Goal: Information Seeking & Learning: Learn about a topic

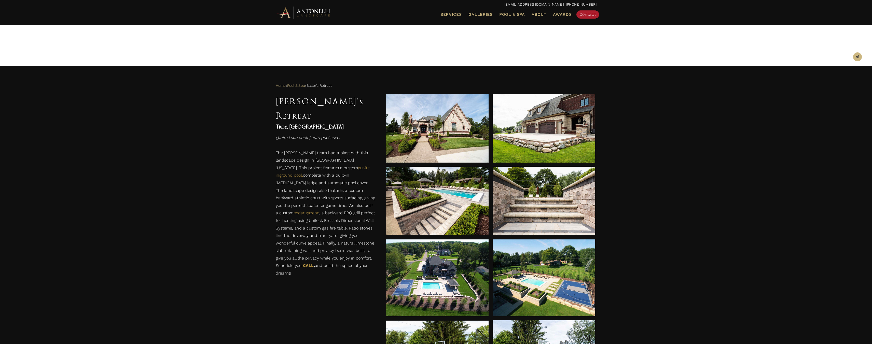
scroll to position [149, 0]
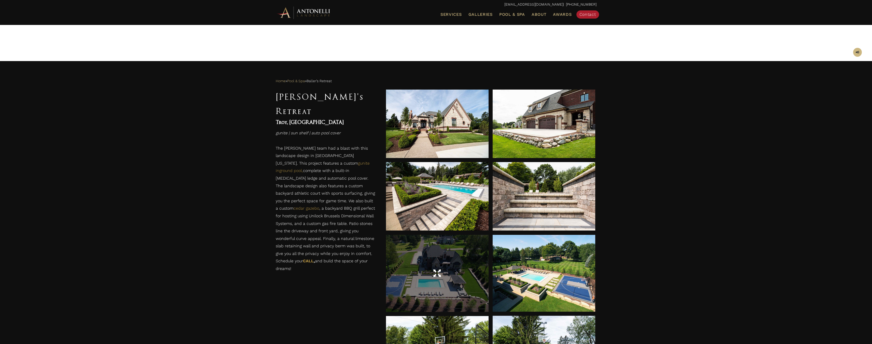
click at [457, 274] on div at bounding box center [437, 274] width 103 height 14
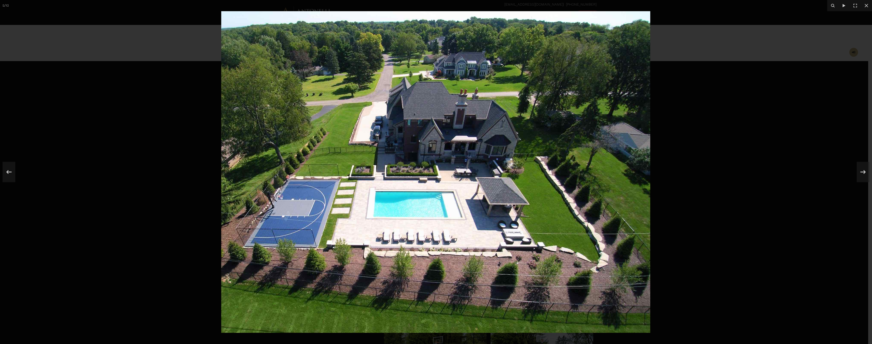
click at [624, 171] on img at bounding box center [435, 172] width 429 height 322
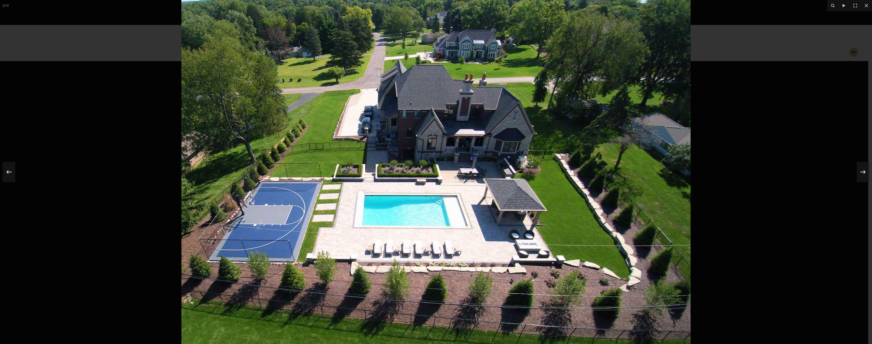
click at [624, 171] on img at bounding box center [436, 172] width 509 height 382
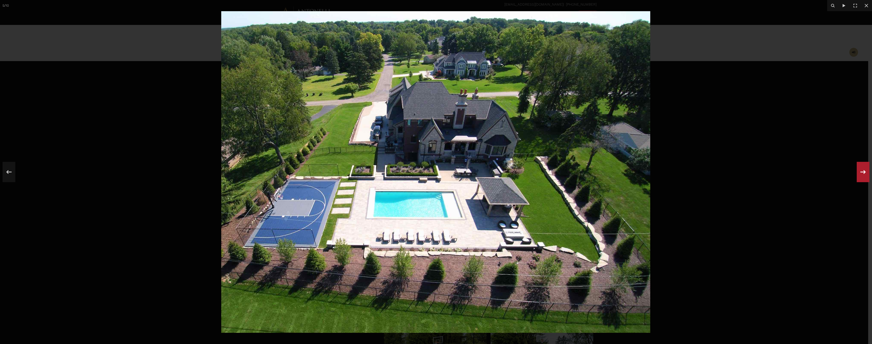
click at [861, 171] on icon at bounding box center [863, 172] width 9 height 17
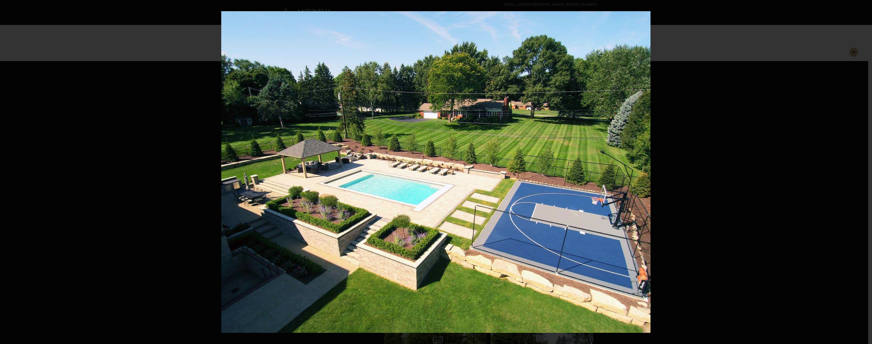
click at [861, 171] on div "6 / 10" at bounding box center [436, 172] width 872 height 344
click at [861, 171] on icon at bounding box center [863, 172] width 9 height 17
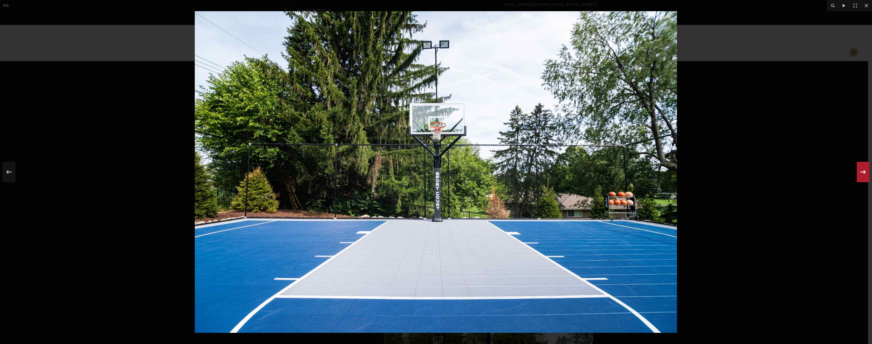
click at [861, 171] on div "7 / 10" at bounding box center [436, 172] width 872 height 344
click at [861, 171] on icon at bounding box center [863, 172] width 9 height 17
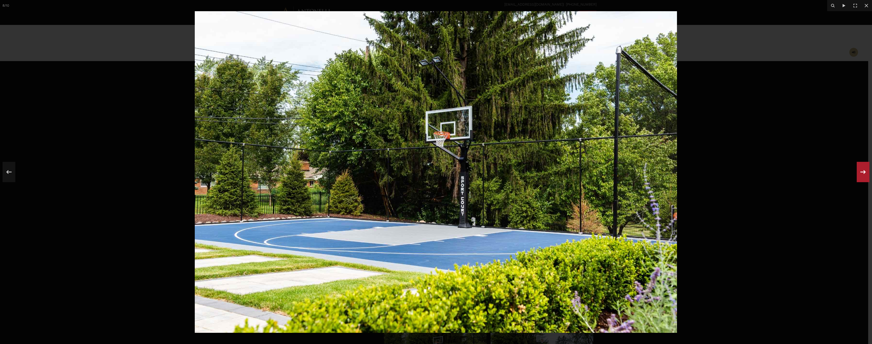
click at [861, 171] on icon at bounding box center [863, 172] width 9 height 17
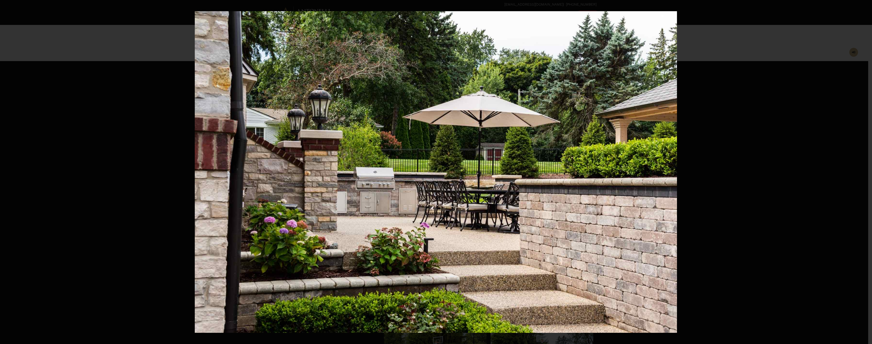
click at [861, 171] on div "9 / 10" at bounding box center [436, 172] width 872 height 344
click at [862, 171] on icon at bounding box center [863, 172] width 9 height 17
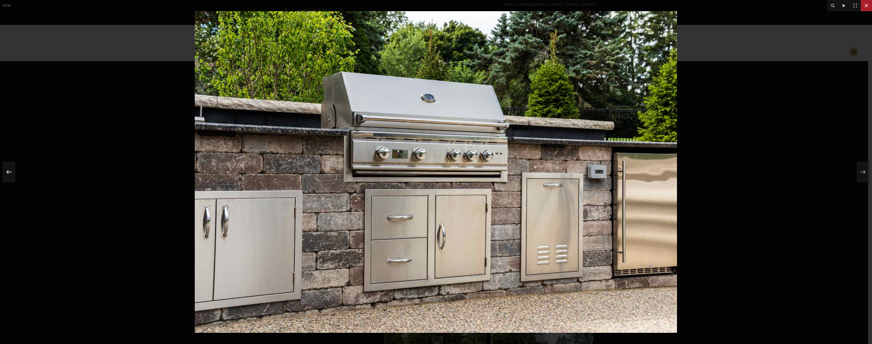
click at [866, 7] on icon at bounding box center [867, 6] width 6 height 6
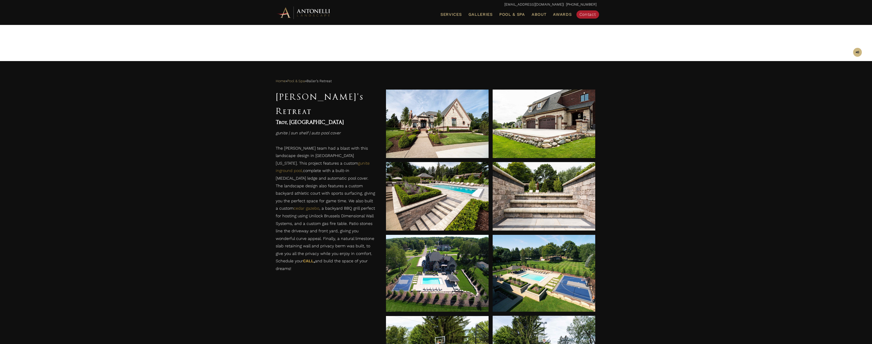
click at [142, 98] on div "Home » Pool & Spa » Baller’s Retreat Baller's Retreat Troy, MI gunite | sun she…" at bounding box center [436, 272] width 872 height 420
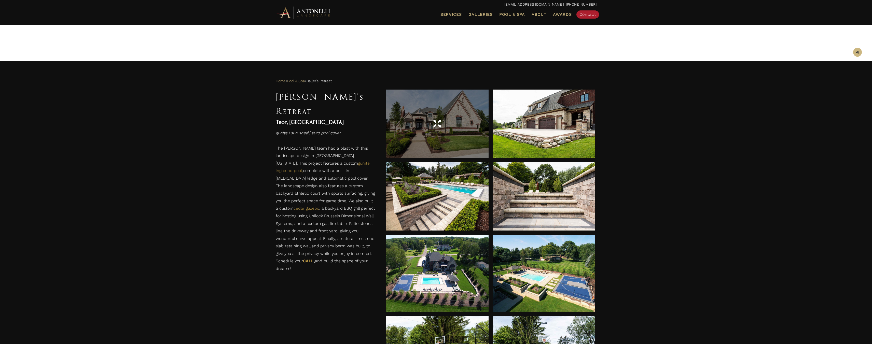
click at [456, 140] on div at bounding box center [437, 124] width 103 height 69
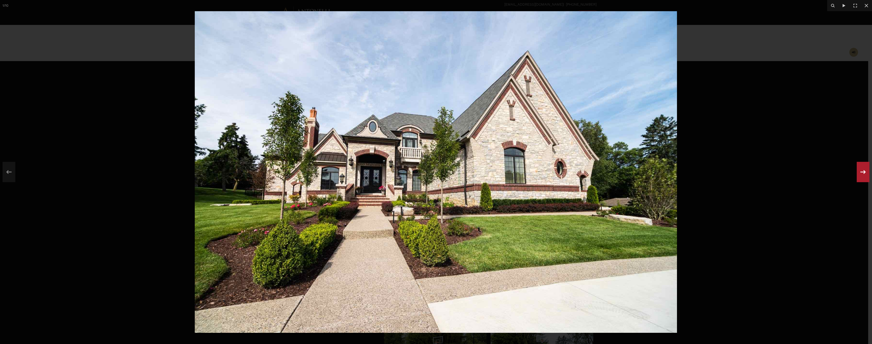
click at [861, 172] on icon at bounding box center [863, 172] width 5 height 4
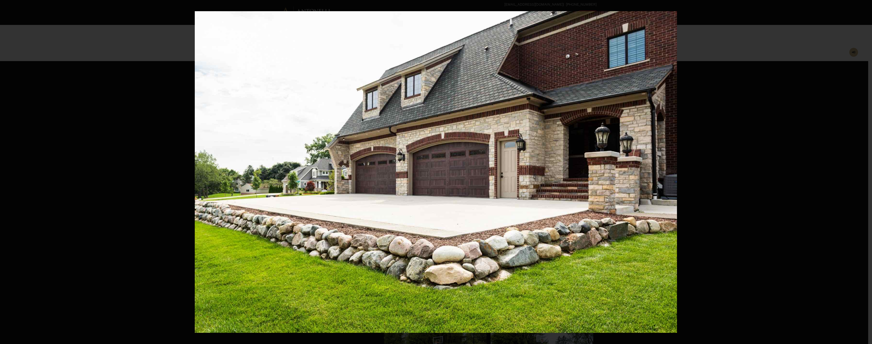
click at [861, 172] on div "2 / 10" at bounding box center [436, 172] width 872 height 344
click at [863, 174] on icon at bounding box center [863, 172] width 9 height 17
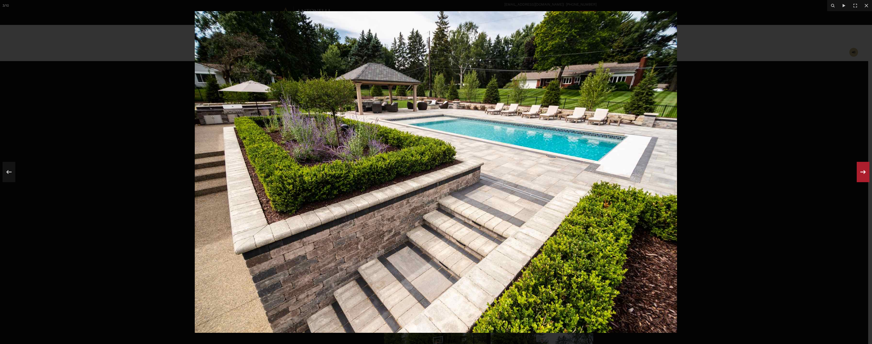
click at [863, 174] on div "3 / 10" at bounding box center [436, 172] width 872 height 344
click at [863, 174] on icon at bounding box center [863, 172] width 9 height 17
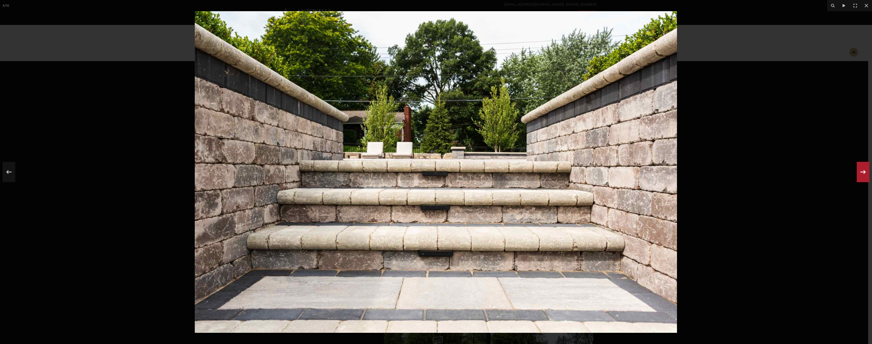
click at [863, 174] on icon at bounding box center [863, 172] width 9 height 17
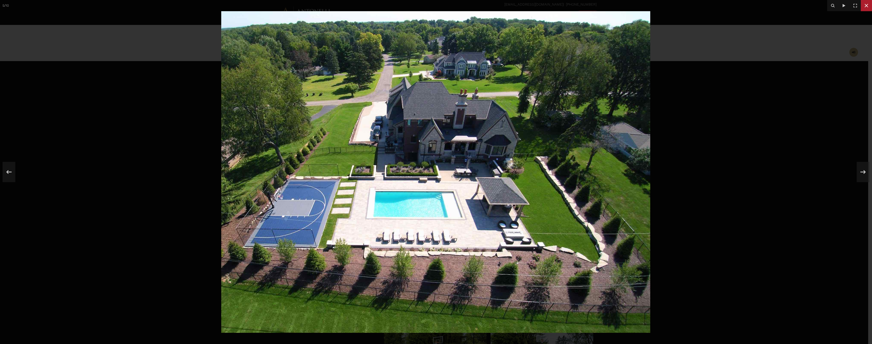
click at [867, 5] on icon at bounding box center [867, 6] width 4 height 4
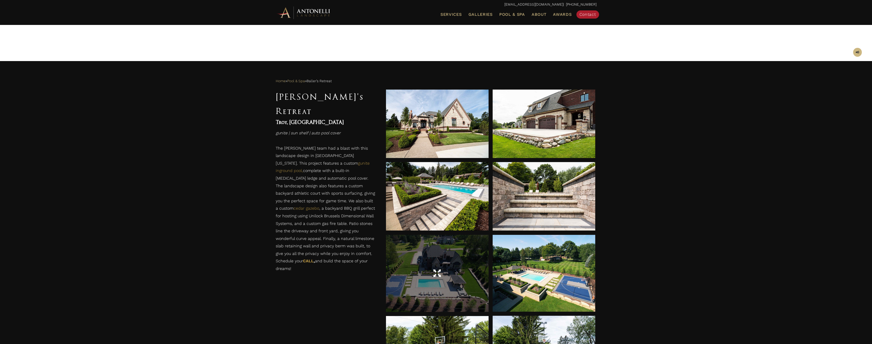
click at [444, 284] on div at bounding box center [437, 273] width 103 height 77
